Goal: Information Seeking & Learning: Learn about a topic

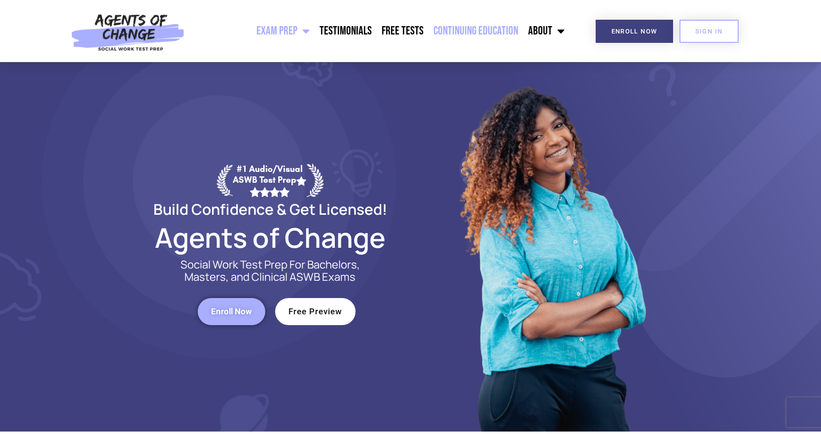
click at [483, 32] on link "Continuing Education" at bounding box center [475, 31] width 95 height 25
click at [473, 32] on link "Continuing Education" at bounding box center [475, 31] width 95 height 25
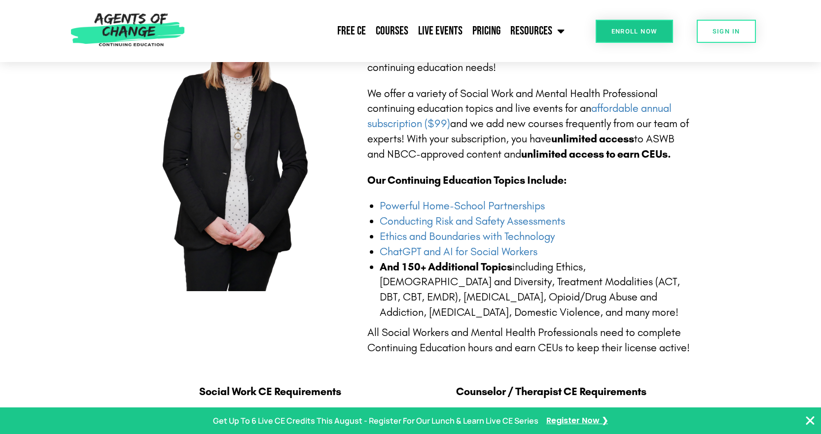
scroll to position [345, 0]
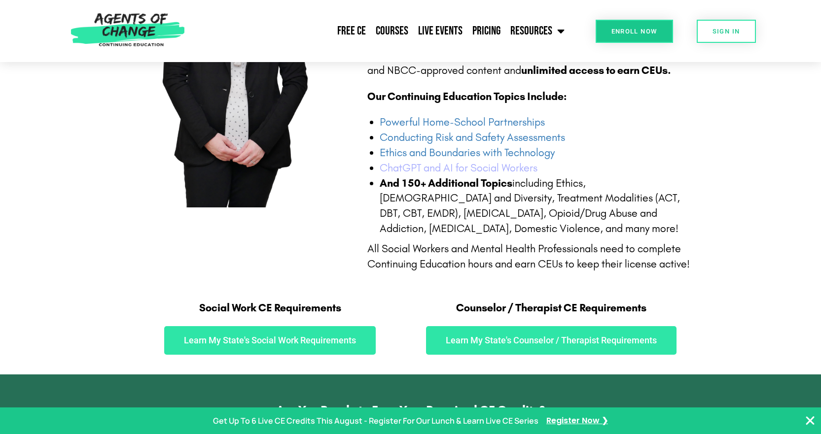
click at [500, 169] on link "ChatGPT and AI for Social Workers" at bounding box center [459, 168] width 158 height 13
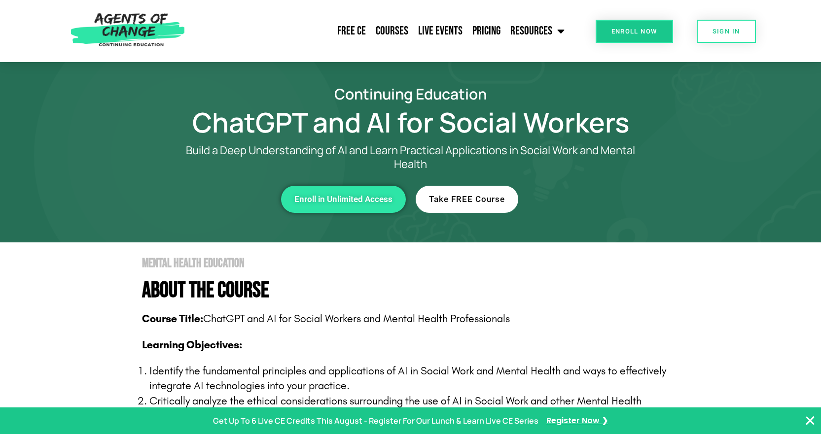
click at [644, 129] on h1 "ChatGPT and AI for Social Workers" at bounding box center [411, 122] width 562 height 23
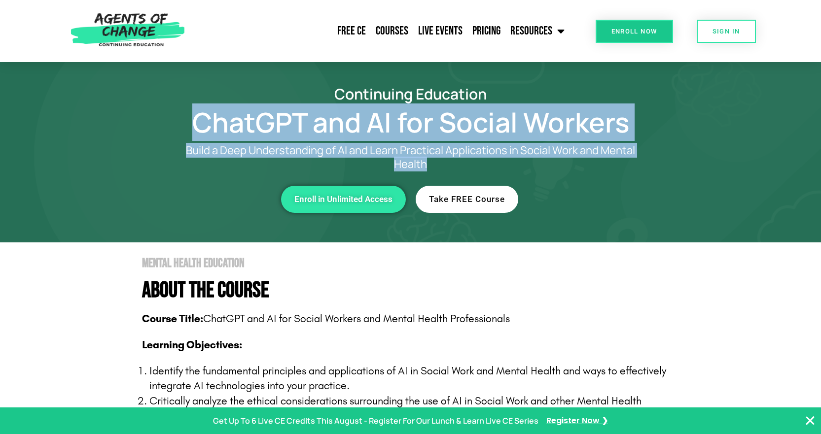
drag, startPoint x: 434, startPoint y: 163, endPoint x: 185, endPoint y: 114, distance: 253.7
click at [185, 114] on div "Continuing Education ChatGPT and AI for Social Workers Build a Deep Understandi…" at bounding box center [411, 152] width 562 height 131
copy div "ChatGPT and AI for Social Workers Build a Deep Understanding of AI and Learn Pr…"
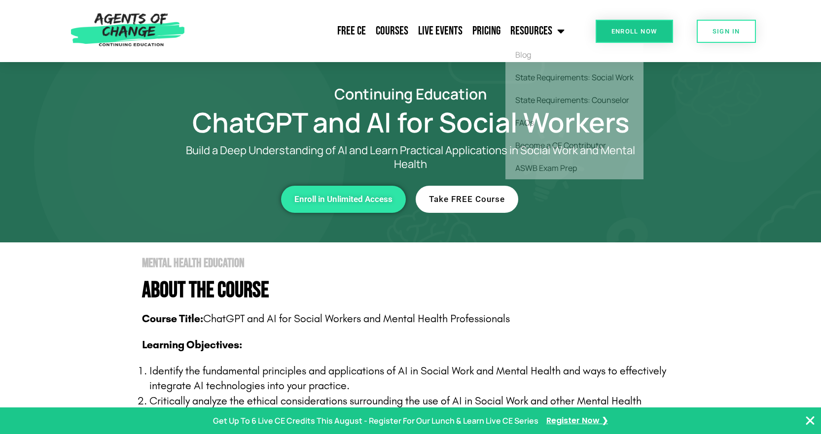
click at [361, 62] on div "Free CE Courses Live Events Pricing Resources Blog State Requirements: Social W…" at bounding box center [380, 31] width 380 height 62
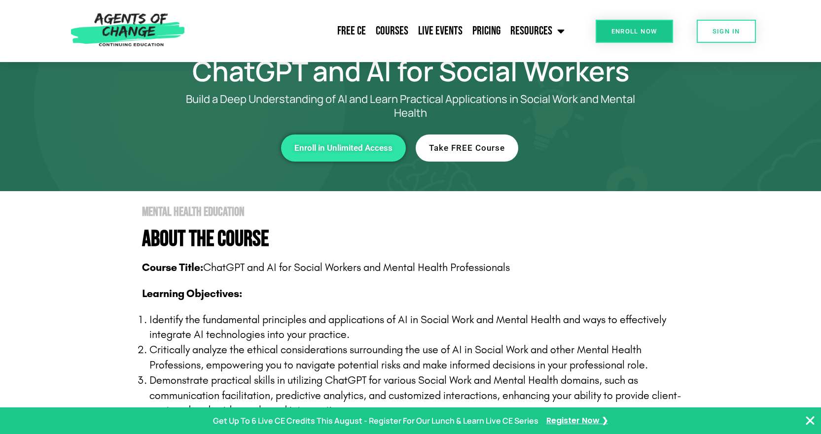
scroll to position [49, 0]
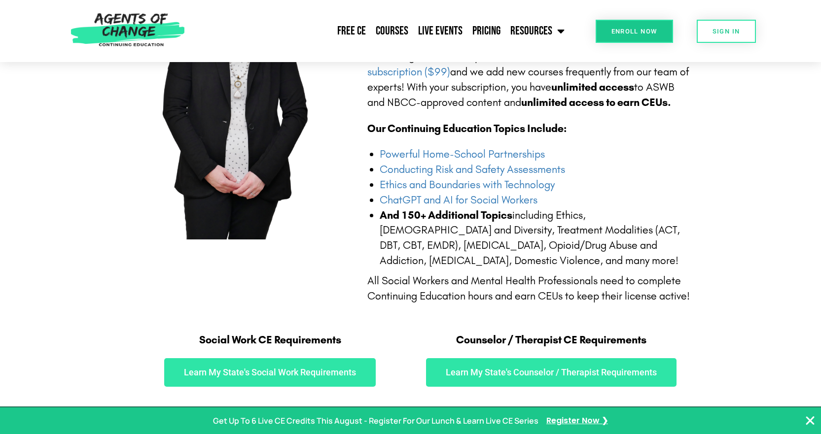
scroll to position [296, 0]
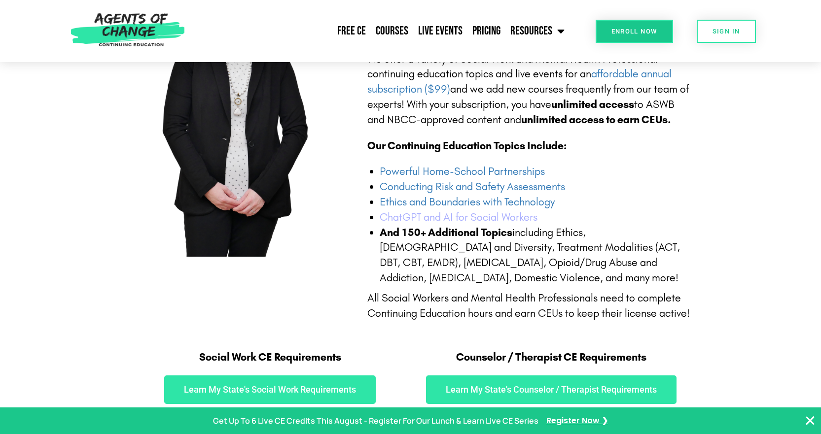
click at [482, 218] on link "ChatGPT and AI for Social Workers" at bounding box center [459, 217] width 158 height 13
